Goal: Information Seeking & Learning: Learn about a topic

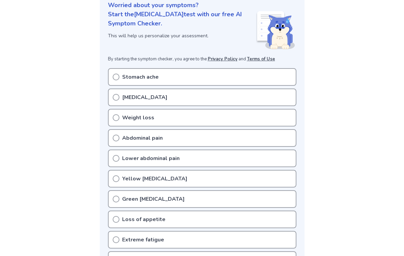
scroll to position [86, 0]
click at [200, 77] on div "Stomach ache" at bounding box center [202, 77] width 189 height 18
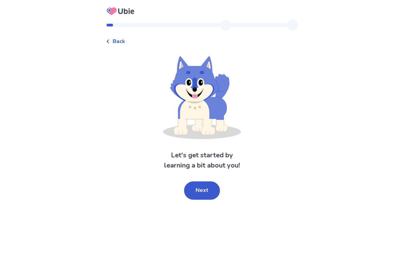
click at [122, 45] on span "Back" at bounding box center [119, 41] width 13 height 8
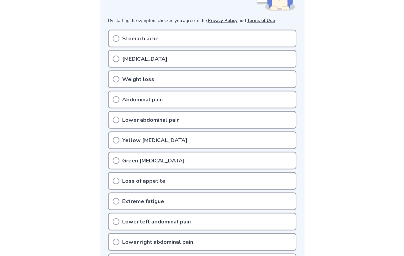
scroll to position [117, 0]
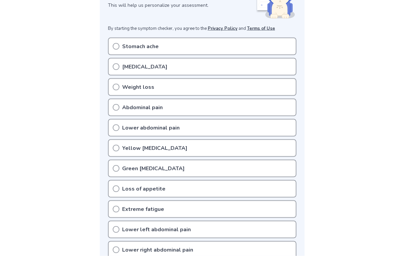
click at [222, 41] on div "Stomach ache" at bounding box center [202, 47] width 189 height 18
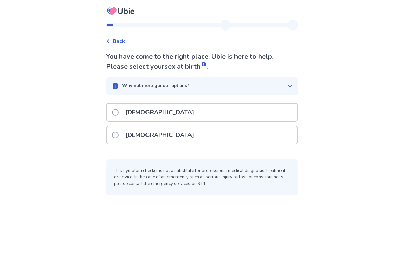
click at [191, 137] on div "Female" at bounding box center [202, 134] width 191 height 17
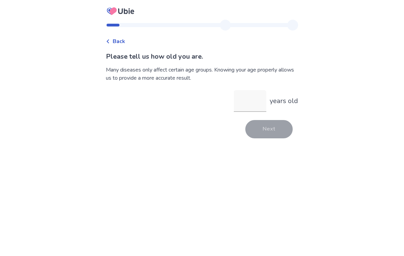
click at [239, 106] on input "years old" at bounding box center [250, 101] width 33 height 22
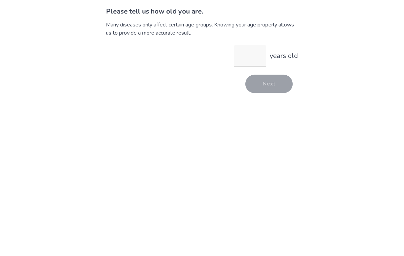
type input "*"
type input "**"
click at [265, 120] on button "Next" at bounding box center [268, 129] width 47 height 18
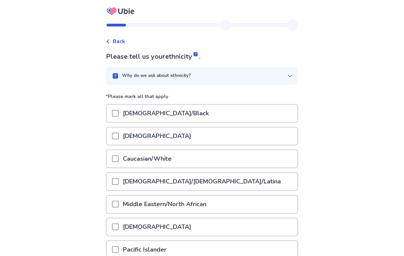
click at [205, 112] on div "African American/Black" at bounding box center [202, 113] width 191 height 17
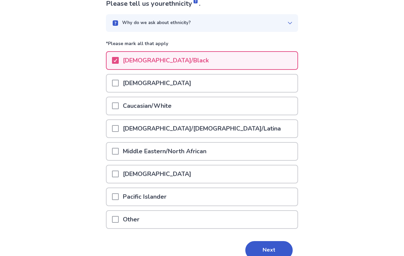
scroll to position [73, 0]
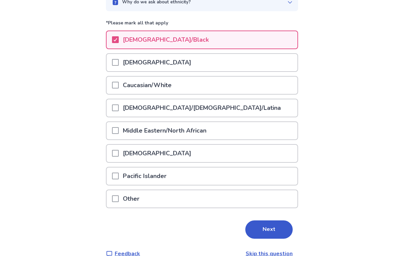
click at [272, 229] on button "Next" at bounding box center [268, 229] width 47 height 18
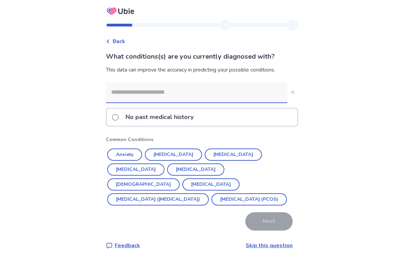
click at [242, 116] on div "No past medical history" at bounding box center [202, 116] width 191 height 17
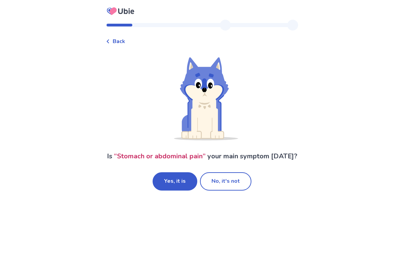
click at [185, 187] on button "Yes, it is" at bounding box center [175, 181] width 45 height 18
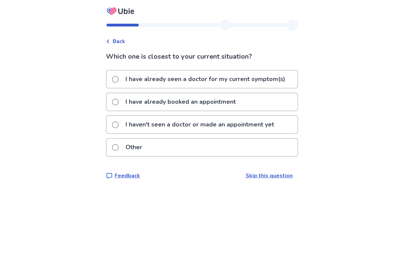
click at [258, 80] on p "I have already seen a doctor for my current symptom(s)" at bounding box center [206, 78] width 168 height 17
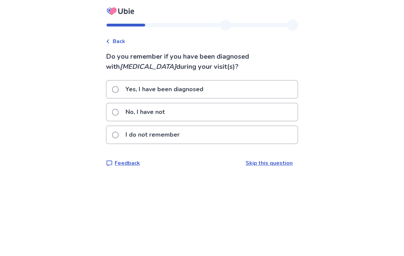
click at [210, 114] on div "No, I have not" at bounding box center [202, 111] width 191 height 17
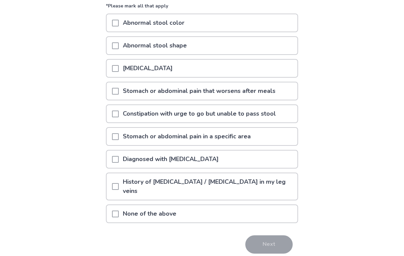
scroll to position [78, 0]
click at [219, 49] on div "Abnormal stool shape" at bounding box center [202, 45] width 191 height 17
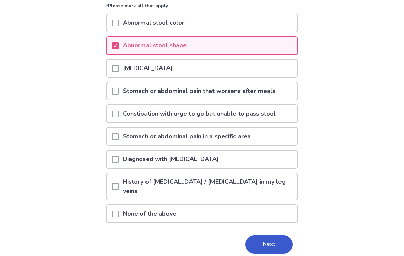
click at [219, 108] on p "Constipation with urge to go but unable to pass stool" at bounding box center [199, 113] width 161 height 17
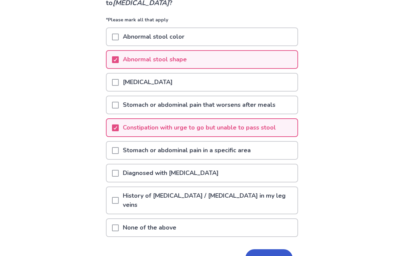
scroll to position [93, 0]
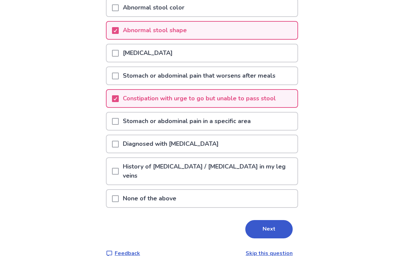
click at [265, 222] on button "Next" at bounding box center [268, 229] width 47 height 18
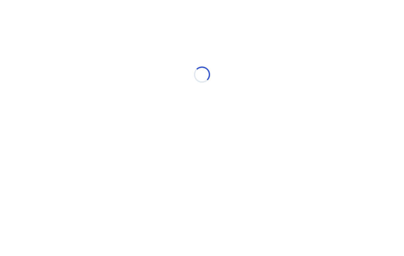
scroll to position [0, 0]
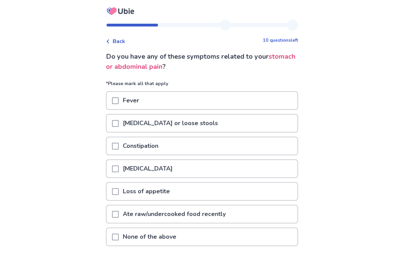
click at [248, 121] on div "Diarrhea or loose stools" at bounding box center [202, 122] width 191 height 17
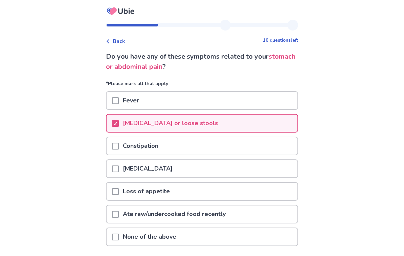
click at [217, 145] on div "Constipation" at bounding box center [202, 145] width 191 height 17
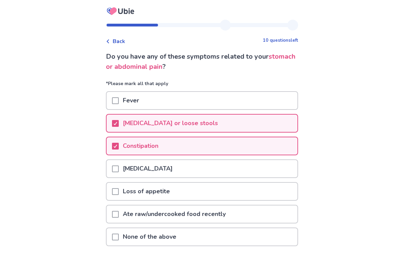
click at [205, 171] on div "Nausea or vomiting" at bounding box center [202, 168] width 191 height 17
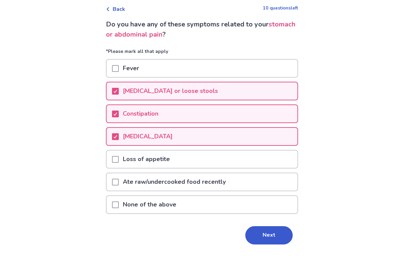
scroll to position [38, 0]
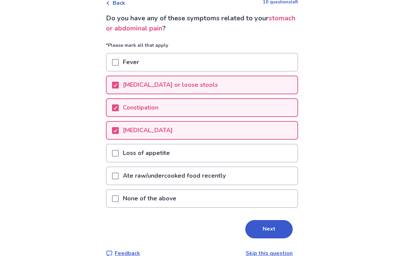
click at [224, 156] on div "Loss of appetite" at bounding box center [202, 152] width 191 height 17
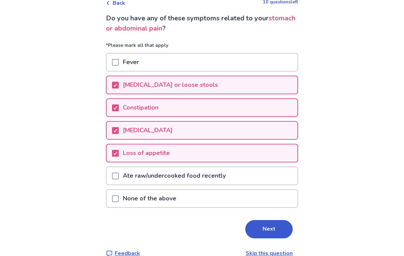
click at [288, 227] on button "Next" at bounding box center [268, 229] width 47 height 18
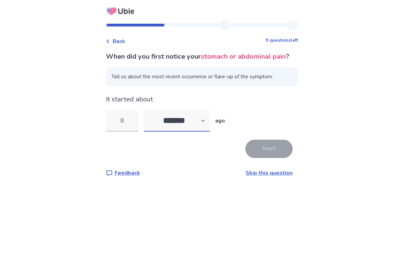
click at [204, 131] on select "******* ****** ******* ******** *******" at bounding box center [177, 121] width 66 height 22
select select "*"
click at [130, 131] on input "tel" at bounding box center [122, 121] width 33 height 22
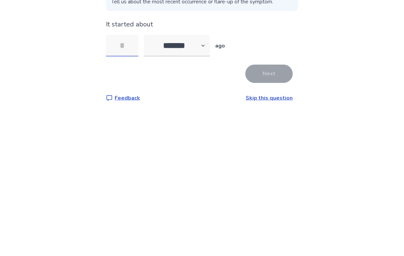
type input "*"
click at [262, 139] on button "Next" at bounding box center [268, 148] width 47 height 18
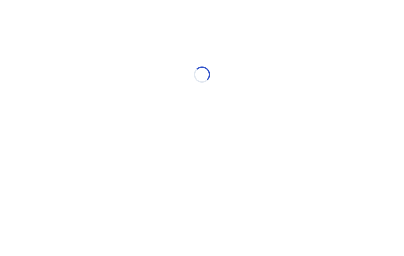
select select "*"
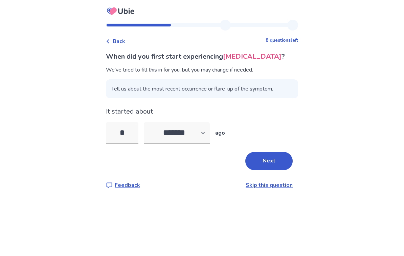
click at [116, 38] on div "Back" at bounding box center [115, 41] width 19 height 8
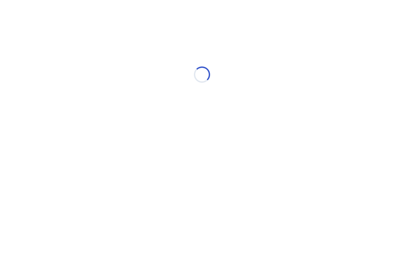
select select "*"
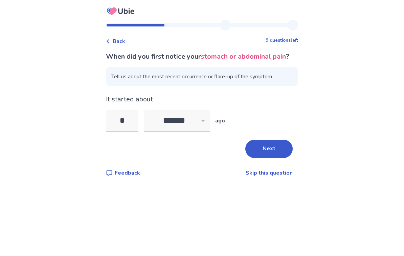
click at [135, 131] on input "*" at bounding box center [122, 121] width 33 height 22
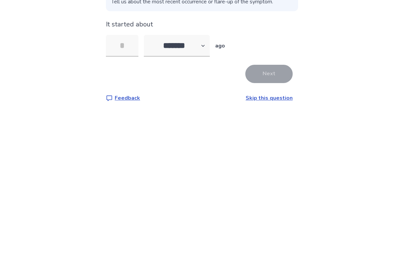
type input "*"
click at [274, 139] on button "Next" at bounding box center [268, 148] width 47 height 18
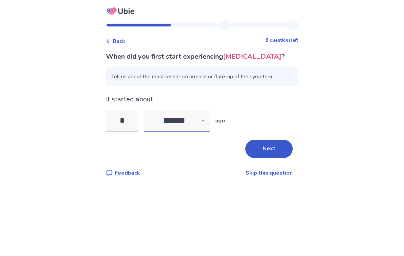
click at [174, 117] on select "******* ****** ******* ******** *******" at bounding box center [177, 121] width 66 height 22
click at [186, 124] on select "******* ****** ******* ******** *******" at bounding box center [177, 121] width 66 height 22
click at [179, 120] on select "******* ****** ******* ******** *******" at bounding box center [177, 121] width 66 height 22
select select "*"
click at [129, 122] on input "*" at bounding box center [122, 121] width 33 height 22
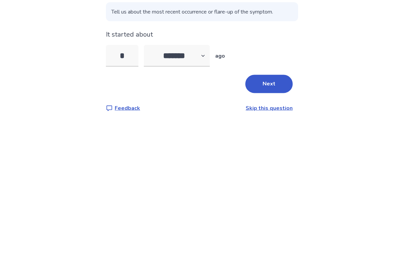
click at [404, 104] on div "Back 8 questions left When did you first start experiencing nausea or vomiting …" at bounding box center [202, 128] width 404 height 256
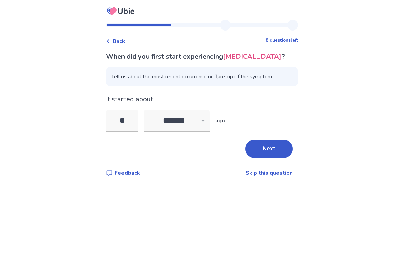
click at [141, 94] on div "It started about * ******* ****** ******* ******** ******* ago" at bounding box center [202, 112] width 192 height 37
click at [138, 113] on input "*" at bounding box center [122, 121] width 33 height 22
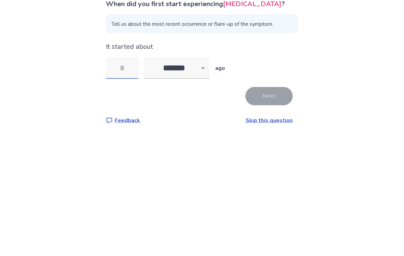
type input "*"
click at [264, 139] on button "Next" at bounding box center [268, 148] width 47 height 18
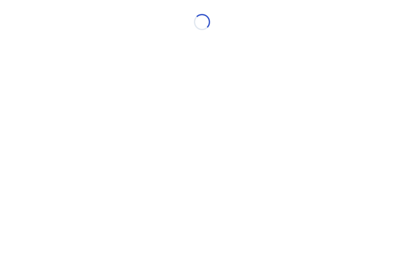
scroll to position [0, 0]
select select "*"
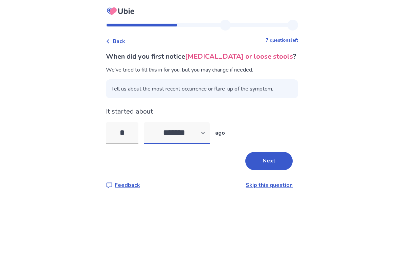
click at [189, 136] on select "******* ****** ******* ******** *******" at bounding box center [177, 133] width 66 height 22
click at [131, 139] on input "*" at bounding box center [122, 133] width 33 height 22
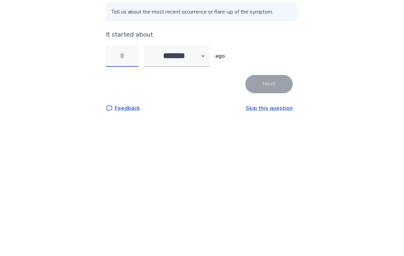
type input "*"
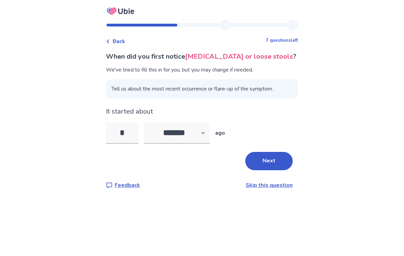
click at [114, 37] on div "Back" at bounding box center [115, 41] width 19 height 8
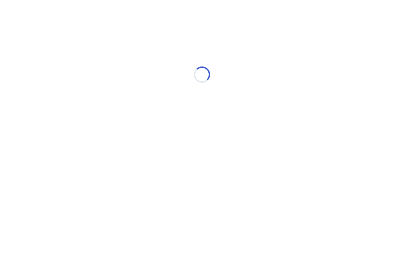
select select "*"
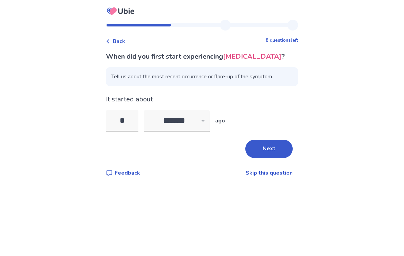
click at [121, 40] on span "Back" at bounding box center [119, 41] width 13 height 8
click at [178, 130] on select "******* ****** ******* ******** *******" at bounding box center [177, 121] width 66 height 22
click at [172, 131] on select "******* ****** ******* ******** *******" at bounding box center [177, 121] width 66 height 22
select select "*"
click at [135, 131] on input "*" at bounding box center [122, 121] width 33 height 22
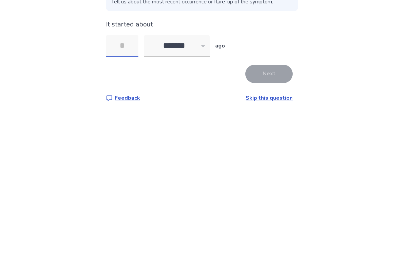
type input "*"
click at [276, 139] on button "Next" at bounding box center [268, 148] width 47 height 18
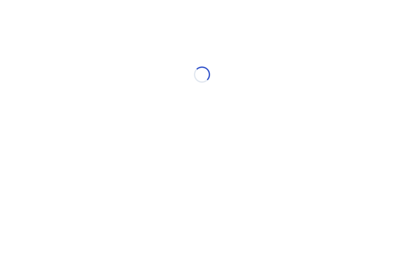
select select "*"
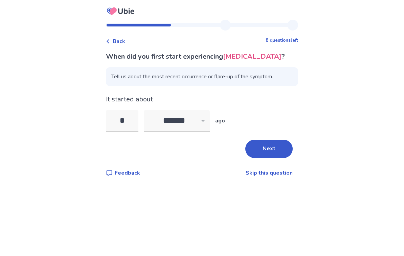
click at [256, 143] on button "Next" at bounding box center [268, 148] width 47 height 18
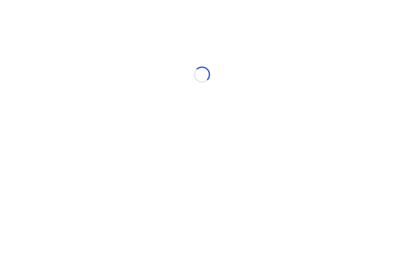
select select "*"
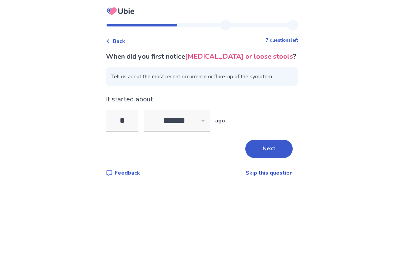
click at [258, 143] on button "Next" at bounding box center [268, 148] width 47 height 18
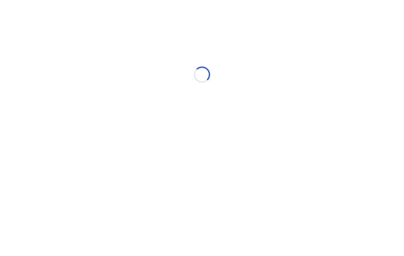
select select "*"
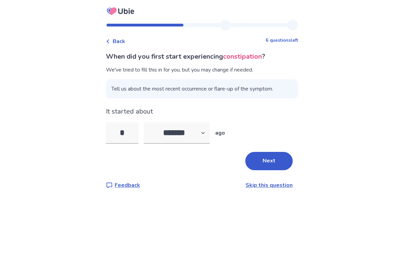
click at [138, 137] on input "*" at bounding box center [122, 133] width 33 height 22
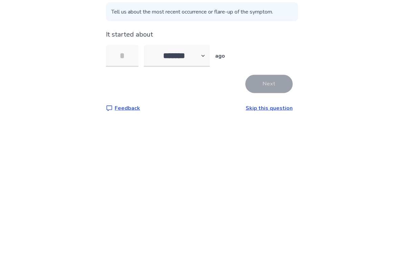
type input "*"
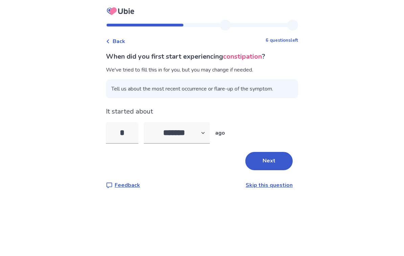
click at [269, 152] on button "Next" at bounding box center [268, 161] width 47 height 18
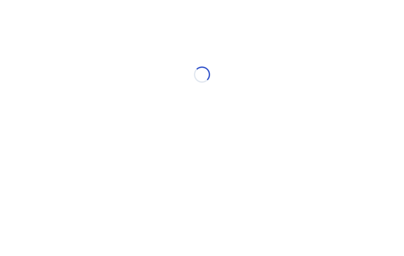
select select "*"
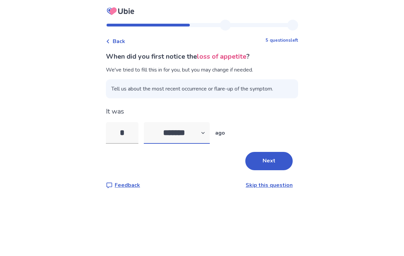
click at [205, 134] on select "******* ****** ******* ******** *******" at bounding box center [177, 133] width 66 height 22
click at [125, 44] on span "Back" at bounding box center [119, 41] width 13 height 8
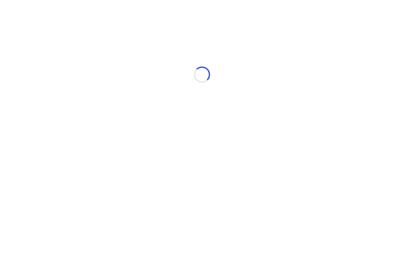
select select "*"
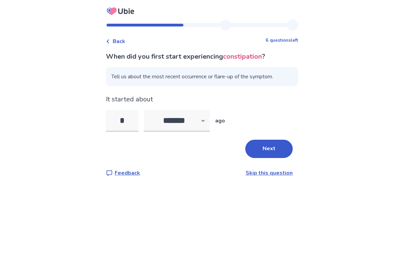
click at [122, 45] on span "Back" at bounding box center [119, 41] width 13 height 8
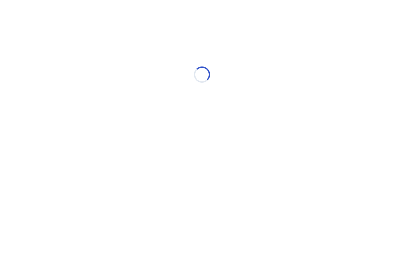
select select "*"
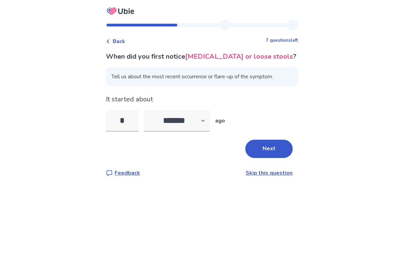
click at [125, 44] on span "Back" at bounding box center [119, 41] width 13 height 8
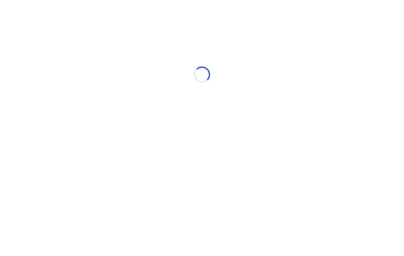
select select "*"
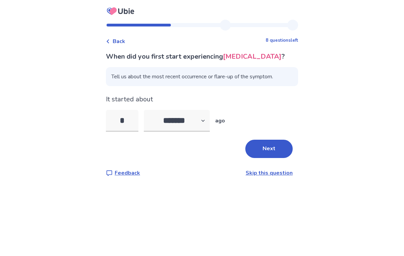
click at [125, 44] on span "Back" at bounding box center [119, 41] width 13 height 8
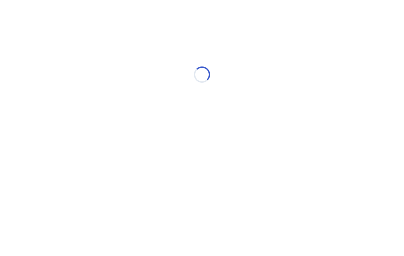
select select "*"
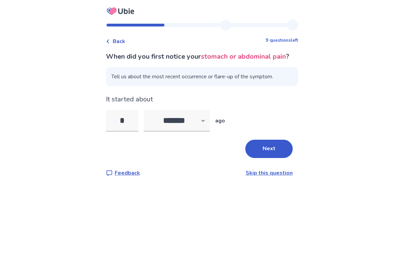
click at [125, 43] on span "Back" at bounding box center [119, 41] width 13 height 8
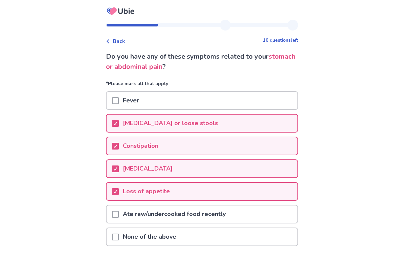
click at [166, 192] on p "Loss of appetite" at bounding box center [146, 190] width 55 height 17
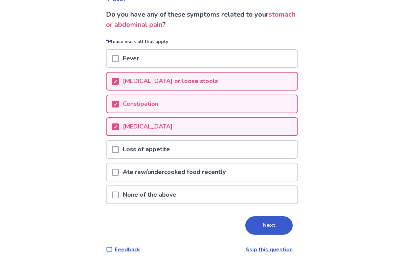
scroll to position [38, 0]
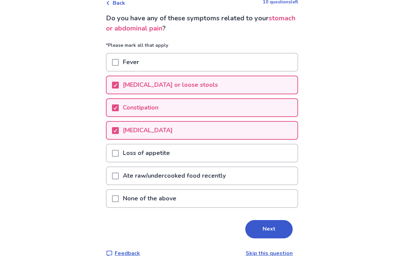
click at [255, 226] on button "Next" at bounding box center [268, 229] width 47 height 18
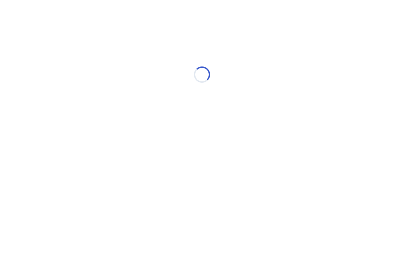
scroll to position [0, 0]
select select "*"
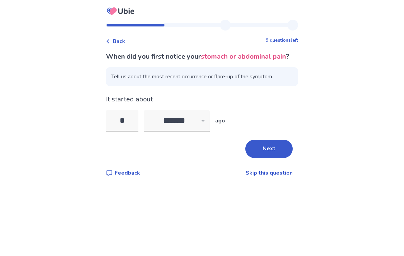
click at [267, 155] on button "Next" at bounding box center [268, 148] width 47 height 18
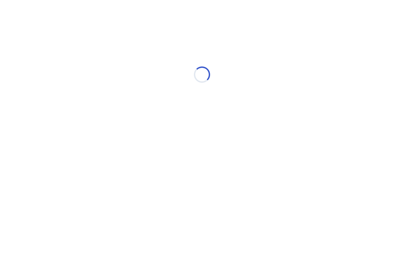
select select "*"
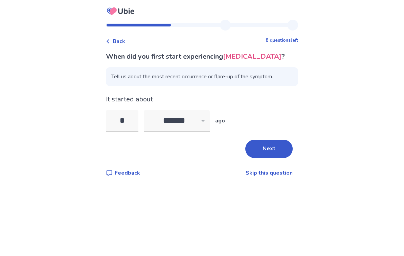
click at [287, 139] on div "Next" at bounding box center [202, 148] width 192 height 18
click at [282, 152] on button "Next" at bounding box center [268, 148] width 47 height 18
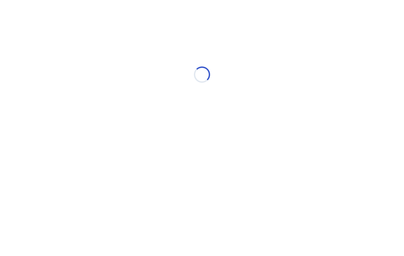
select select "*"
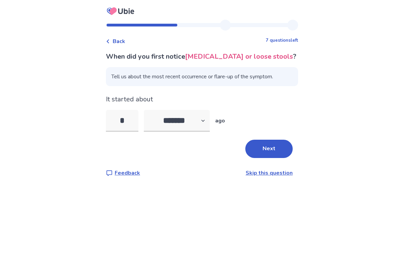
click at [282, 149] on button "Next" at bounding box center [268, 148] width 47 height 18
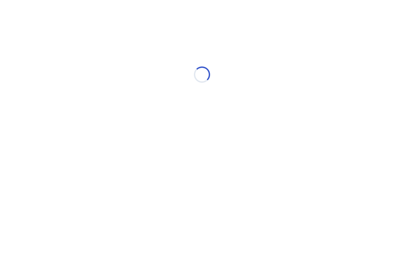
select select "*"
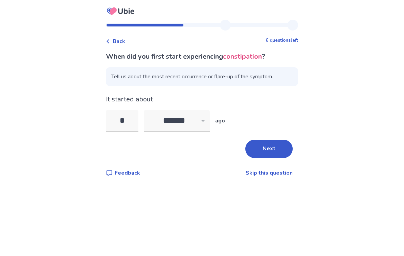
click at [283, 154] on button "Next" at bounding box center [268, 148] width 47 height 18
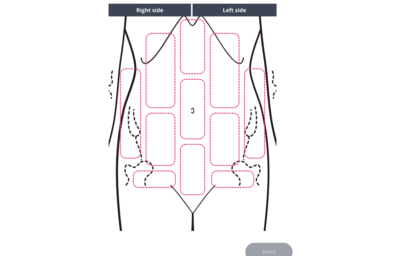
scroll to position [56, 0]
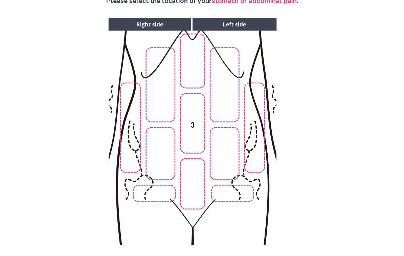
click at [171, 113] on img at bounding box center [192, 131] width 346 height 234
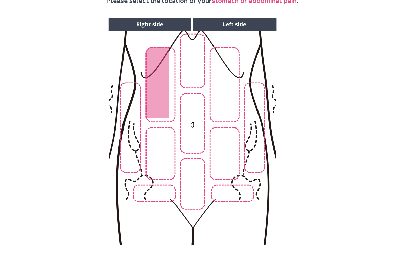
click at [229, 83] on img at bounding box center [192, 131] width 346 height 234
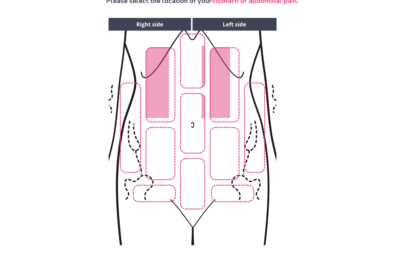
click at [195, 91] on img at bounding box center [192, 131] width 346 height 234
click at [188, 138] on img at bounding box center [192, 131] width 346 height 234
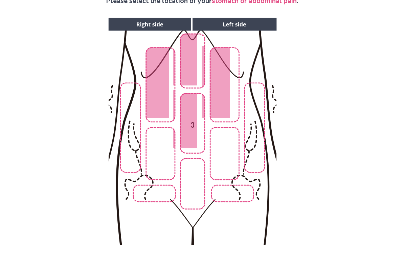
click at [223, 153] on img at bounding box center [192, 131] width 346 height 234
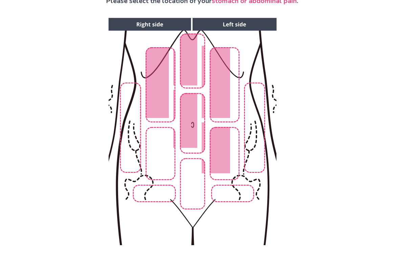
click at [164, 161] on img at bounding box center [192, 131] width 346 height 234
click at [133, 158] on img at bounding box center [192, 131] width 346 height 234
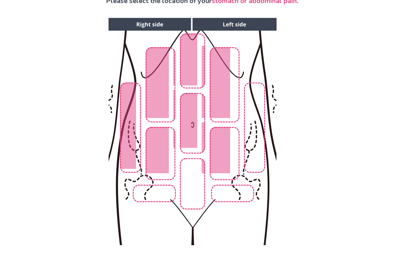
click at [252, 127] on img at bounding box center [192, 131] width 346 height 234
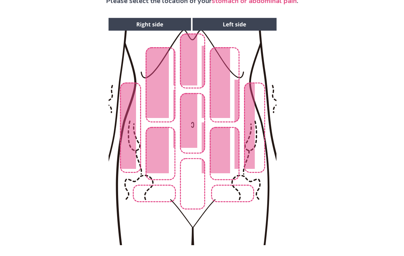
click at [258, 139] on img at bounding box center [192, 131] width 346 height 234
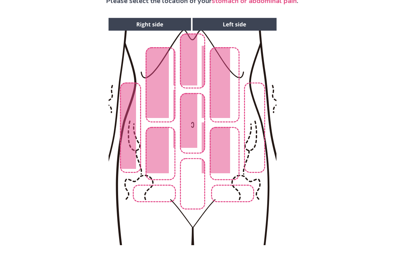
click at [142, 160] on img at bounding box center [192, 131] width 346 height 234
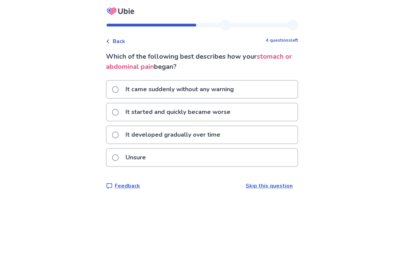
click at [235, 117] on p "It started and quickly became worse" at bounding box center [178, 111] width 113 height 17
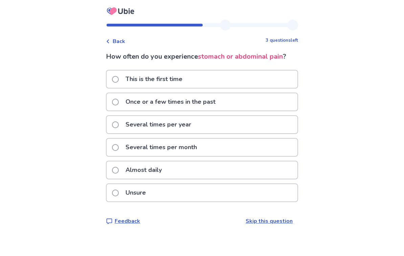
click at [210, 148] on div "Several times per month" at bounding box center [202, 146] width 191 height 17
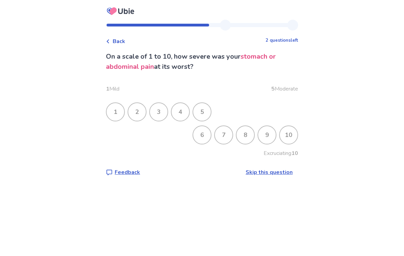
click at [281, 137] on div "10" at bounding box center [289, 135] width 18 height 18
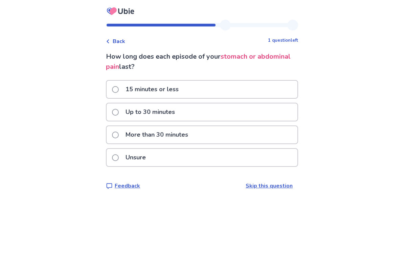
click at [232, 111] on div "Up to 30 minutes" at bounding box center [202, 111] width 191 height 17
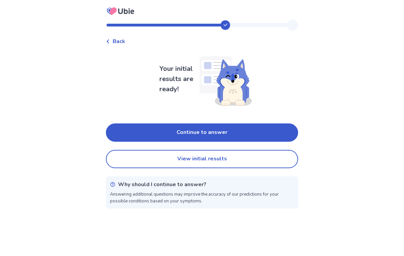
click at [228, 134] on button "Continue to answer" at bounding box center [202, 132] width 192 height 18
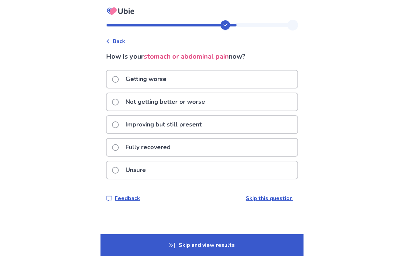
click at [229, 100] on div "Not getting better or worse" at bounding box center [202, 101] width 191 height 17
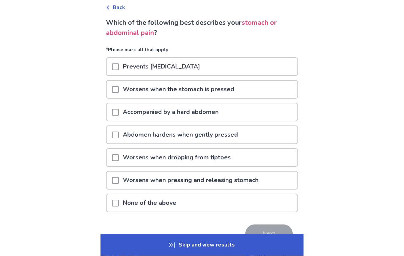
scroll to position [33, 0]
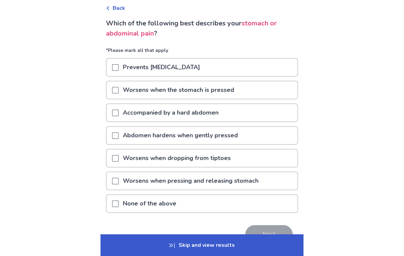
click at [180, 206] on p "None of the above" at bounding box center [150, 203] width 62 height 17
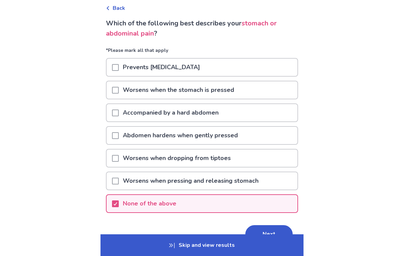
scroll to position [60, 0]
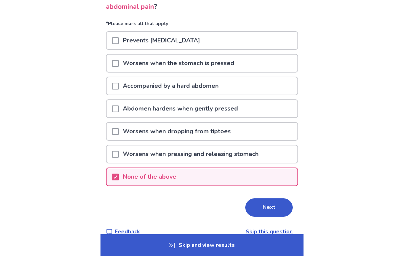
click at [266, 200] on button "Next" at bounding box center [268, 207] width 47 height 18
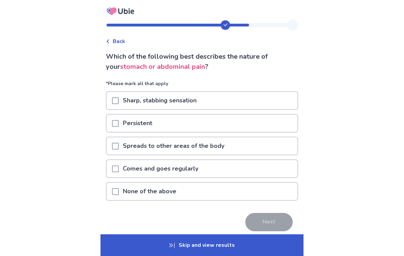
click at [246, 108] on div "Sharp, stabbing sensation" at bounding box center [202, 100] width 191 height 17
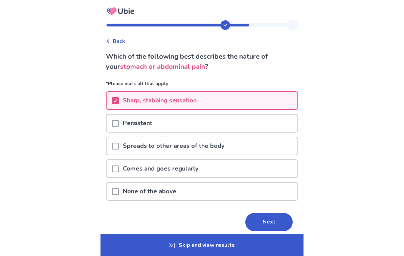
click at [257, 125] on div "Persistent" at bounding box center [202, 122] width 191 height 17
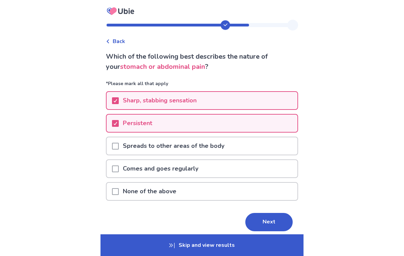
click at [238, 170] on div "Comes and goes regularly" at bounding box center [202, 168] width 191 height 17
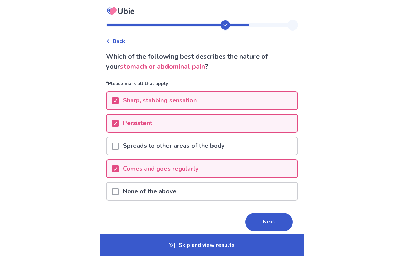
click at [263, 220] on button "Next" at bounding box center [268, 222] width 47 height 18
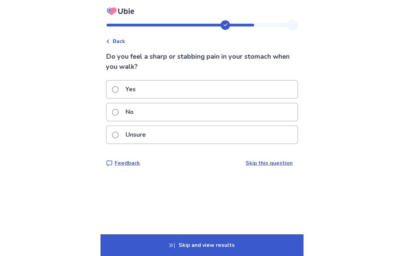
click at [269, 112] on div "No" at bounding box center [202, 111] width 191 height 17
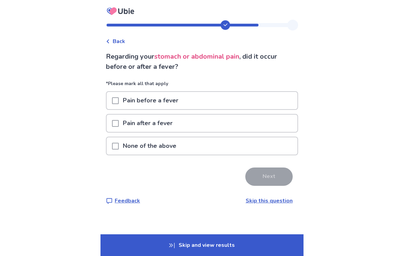
click at [248, 148] on div "None of the above" at bounding box center [202, 145] width 191 height 17
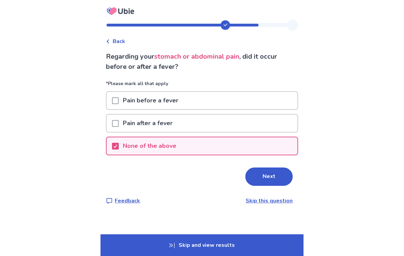
click at [257, 184] on button "Next" at bounding box center [268, 176] width 47 height 18
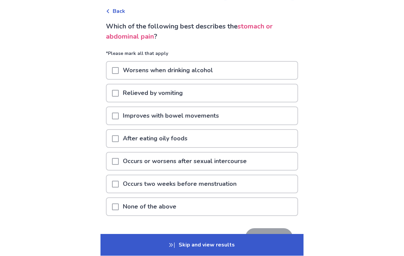
scroll to position [30, 0]
click at [267, 114] on div "Improves with bowel movements" at bounding box center [202, 115] width 191 height 17
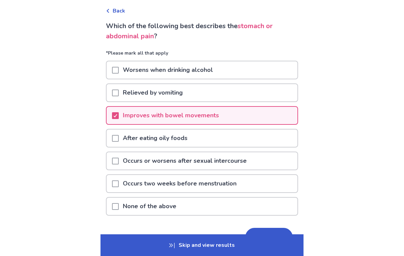
click at [274, 238] on button "Next" at bounding box center [268, 237] width 47 height 18
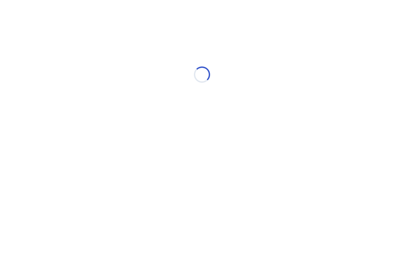
scroll to position [0, 0]
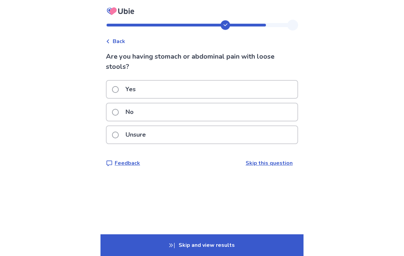
click at [286, 93] on div "Yes" at bounding box center [202, 89] width 191 height 17
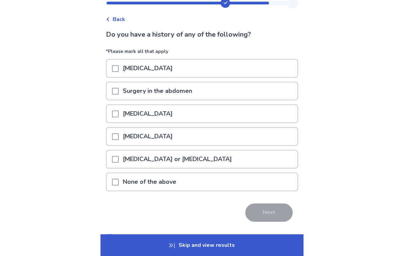
scroll to position [27, 0]
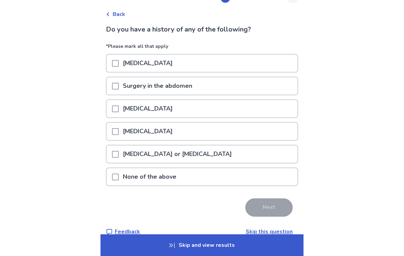
click at [293, 174] on div "None of the above" at bounding box center [202, 176] width 191 height 17
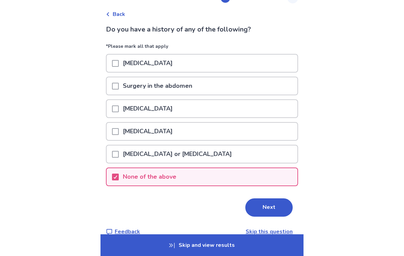
click at [277, 182] on div "None of the above" at bounding box center [202, 176] width 191 height 17
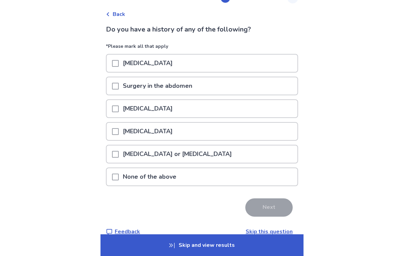
click at [274, 184] on div "None of the above" at bounding box center [202, 176] width 191 height 17
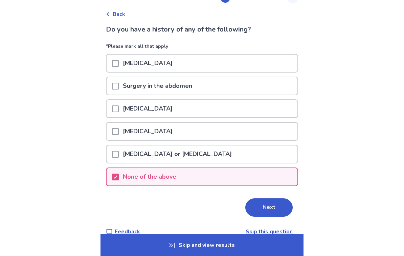
click at [260, 206] on button "Next" at bounding box center [268, 207] width 47 height 18
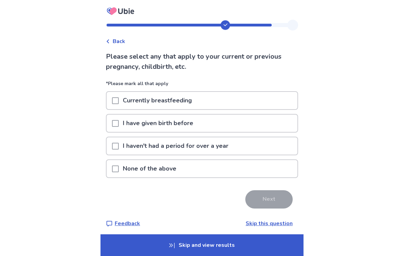
click at [238, 175] on div "None of the above" at bounding box center [202, 168] width 191 height 17
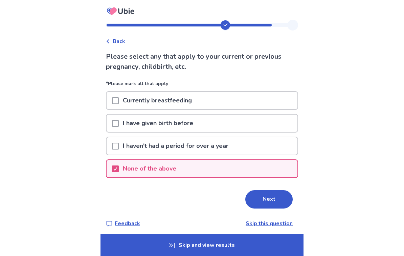
click at [255, 207] on button "Next" at bounding box center [268, 199] width 47 height 18
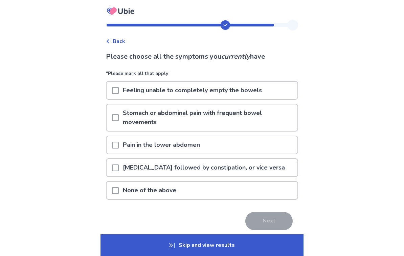
click at [264, 91] on p "Feeling unable to completely empty the bowels" at bounding box center [192, 90] width 147 height 17
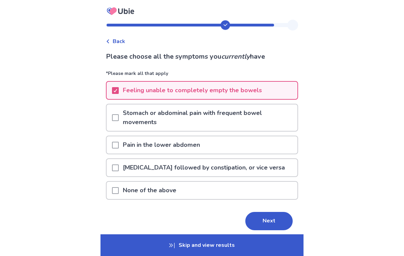
click at [251, 105] on p "Stomach or abdominal pain with frequent bowel movements" at bounding box center [208, 117] width 179 height 26
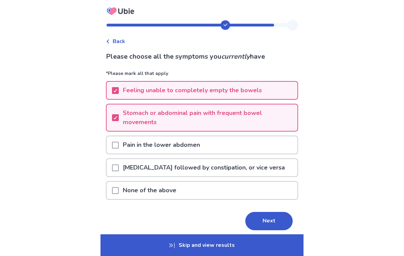
click at [210, 170] on p "Diarrhea followed by constipation, or vice versa" at bounding box center [204, 167] width 170 height 17
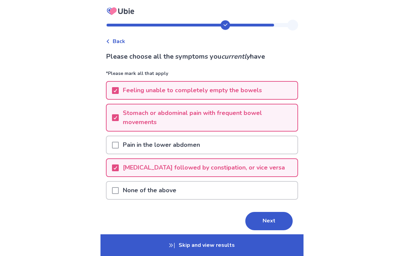
click at [259, 220] on button "Next" at bounding box center [268, 221] width 47 height 18
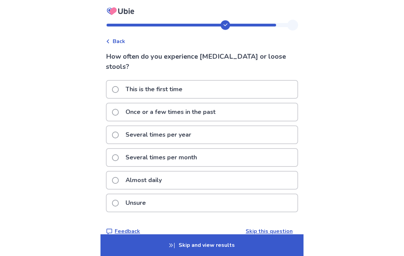
click at [213, 149] on div "Several times per month" at bounding box center [202, 157] width 191 height 17
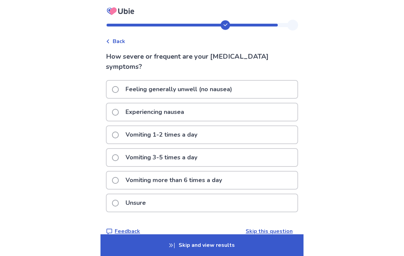
click at [253, 91] on div "Feeling generally unwell (no nausea)" at bounding box center [202, 89] width 191 height 17
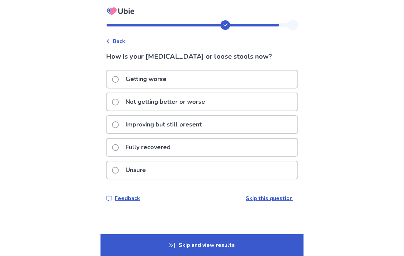
click at [226, 86] on div "Getting worse" at bounding box center [202, 78] width 191 height 17
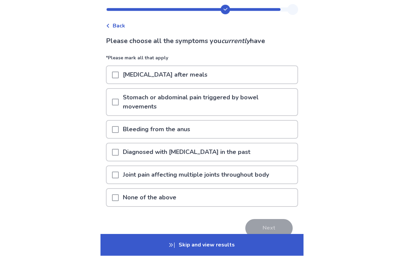
scroll to position [16, 0]
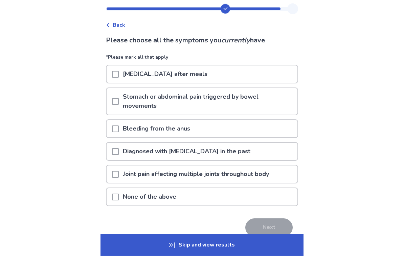
click at [270, 72] on div "Abdominal bloating after meals" at bounding box center [202, 74] width 191 height 17
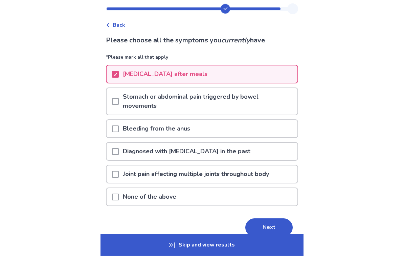
scroll to position [16, 0]
click at [286, 101] on p "Stomach or abdominal pain triggered by bowel movements" at bounding box center [208, 101] width 179 height 26
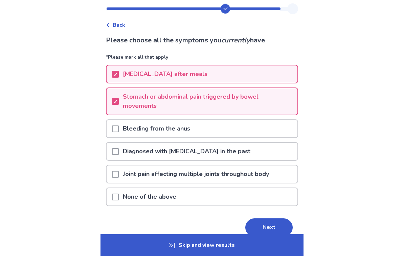
click at [186, 177] on p "Joint pain affecting multiple joints throughout body" at bounding box center [196, 173] width 154 height 17
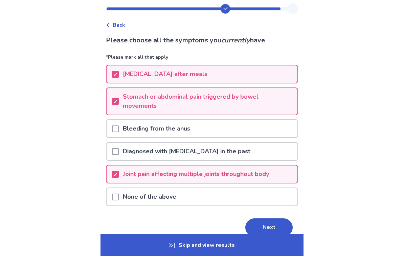
click at [256, 227] on button "Next" at bounding box center [268, 227] width 47 height 18
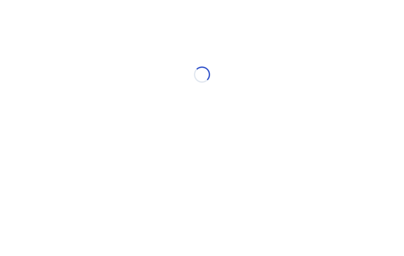
scroll to position [0, 0]
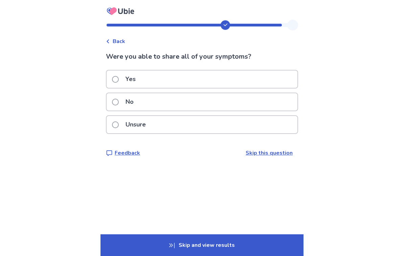
scroll to position [12, 0]
click at [266, 72] on div "Yes" at bounding box center [202, 78] width 191 height 17
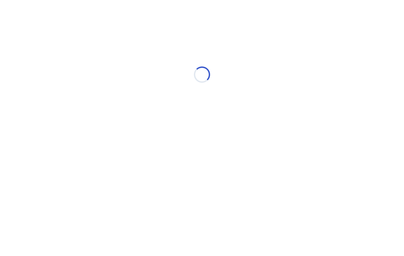
click at [404, 5] on html "Loading... Ubie Symptom Checker" at bounding box center [202, 71] width 404 height 142
